Goal: Use online tool/utility: Utilize a website feature to perform a specific function

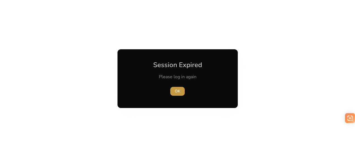
click at [173, 93] on span "button" at bounding box center [177, 91] width 15 height 13
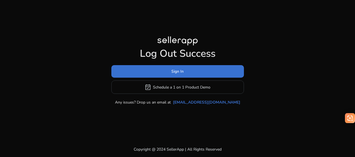
click at [175, 73] on span "Sign In" at bounding box center [177, 72] width 12 height 6
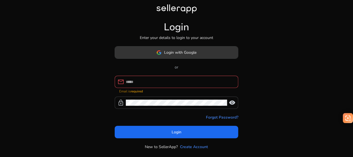
click at [175, 56] on span at bounding box center [176, 52] width 123 height 13
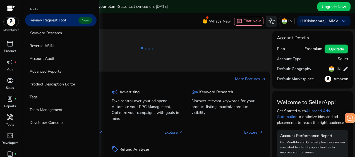
click at [9, 121] on div "handyman" at bounding box center [10, 117] width 16 height 9
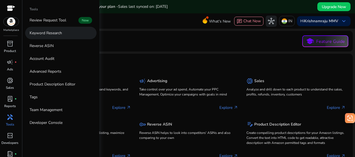
click at [42, 34] on p "Keyword Research" at bounding box center [46, 33] width 32 height 6
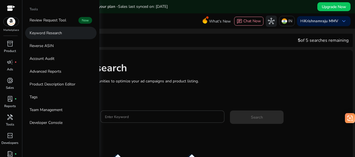
click at [57, 36] on link "Keyword Research" at bounding box center [60, 33] width 71 height 13
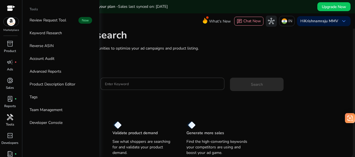
click at [10, 118] on span "handyman" at bounding box center [10, 117] width 7 height 7
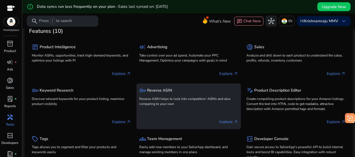
scroll to position [31, 0]
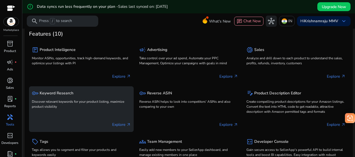
click at [116, 120] on div "Explore arrow_outward" at bounding box center [81, 122] width 99 height 14
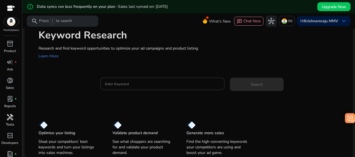
scroll to position [33, 0]
click at [5, 138] on div "code_blocks" at bounding box center [10, 135] width 16 height 9
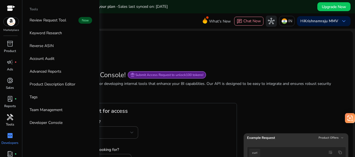
click at [10, 119] on span "handyman" at bounding box center [10, 117] width 7 height 7
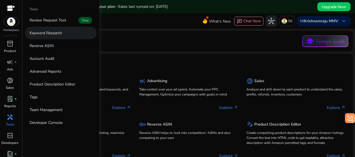
click at [51, 30] on p "Keyword Research" at bounding box center [46, 33] width 32 height 6
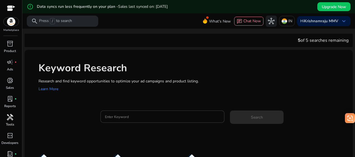
scroll to position [33, 0]
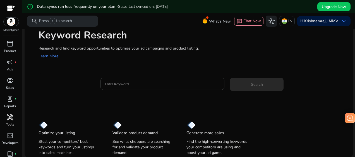
click at [129, 89] on div at bounding box center [162, 84] width 115 height 12
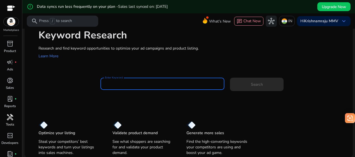
scroll to position [0, 0]
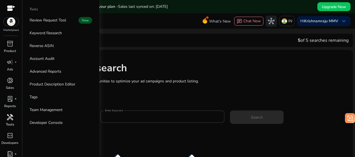
click at [12, 119] on span "handyman" at bounding box center [10, 117] width 7 height 7
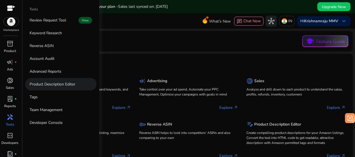
click at [56, 84] on p "Product Description Editor" at bounding box center [53, 84] width 46 height 6
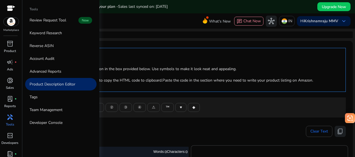
click at [7, 122] on p "Tools" at bounding box center [10, 124] width 8 height 5
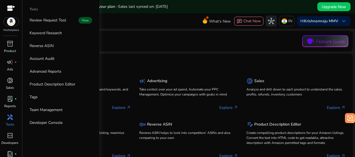
click at [41, 9] on div "Tools" at bounding box center [60, 10] width 71 height 7
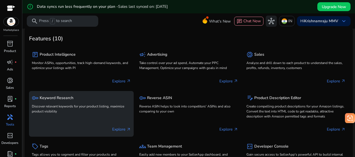
scroll to position [26, 0]
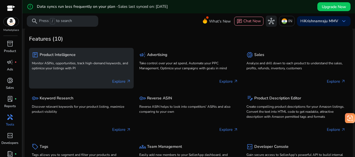
click at [116, 78] on div "Explore arrow_outward" at bounding box center [81, 79] width 99 height 14
